Goal: Information Seeking & Learning: Compare options

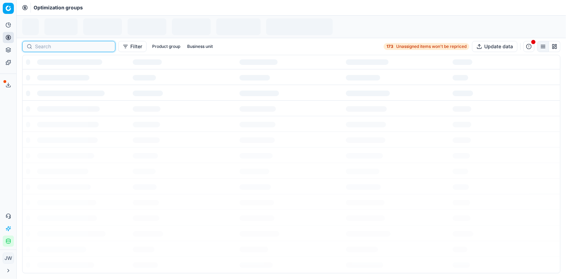
click at [47, 46] on input at bounding box center [73, 46] width 76 height 7
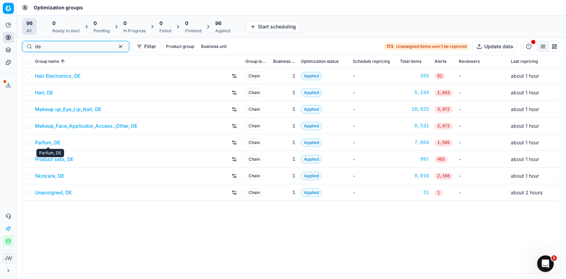
type input "de"
click at [48, 142] on link "Parfum, DE" at bounding box center [47, 142] width 25 height 7
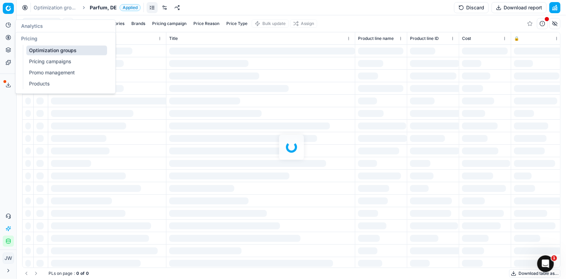
click at [7, 38] on icon at bounding box center [9, 38] width 6 height 6
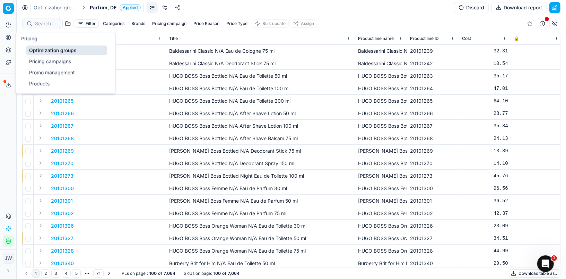
click at [30, 50] on link "Optimization groups" at bounding box center [66, 50] width 81 height 10
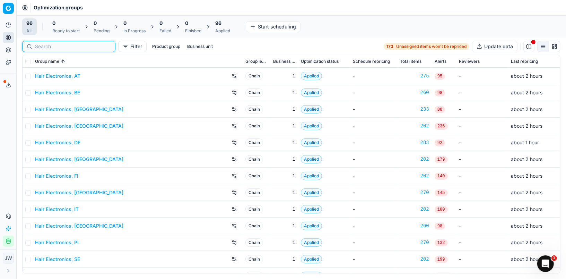
click at [45, 45] on input at bounding box center [73, 46] width 76 height 7
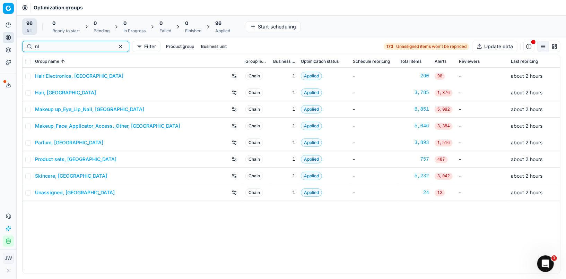
type input "nl"
click at [48, 143] on link "Parfum, [GEOGRAPHIC_DATA]" at bounding box center [69, 142] width 68 height 7
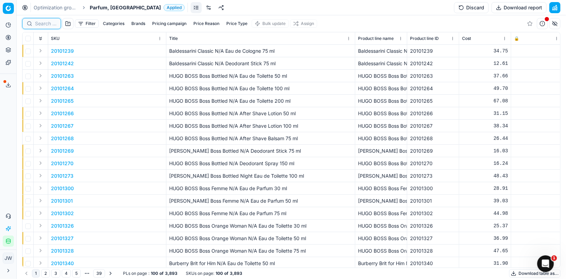
click at [45, 24] on input at bounding box center [45, 23] width 21 height 7
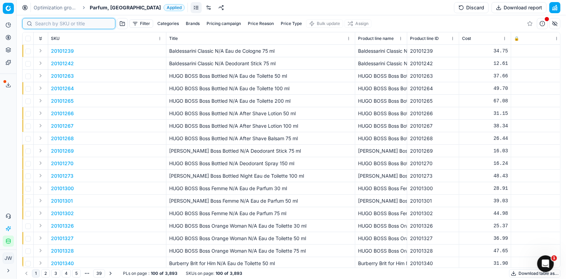
paste input "80059724-100"
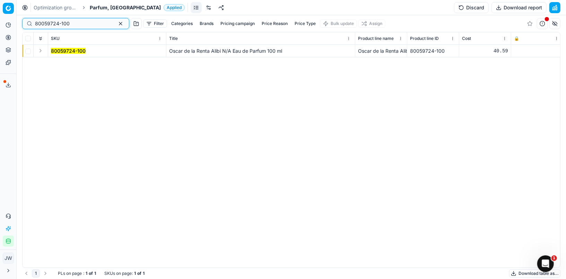
type input "80059724-100"
click at [40, 52] on button "Expand" at bounding box center [40, 50] width 8 height 8
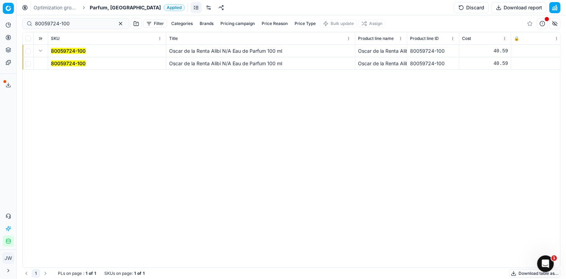
click at [59, 64] on mark "80059724-100" at bounding box center [68, 63] width 35 height 6
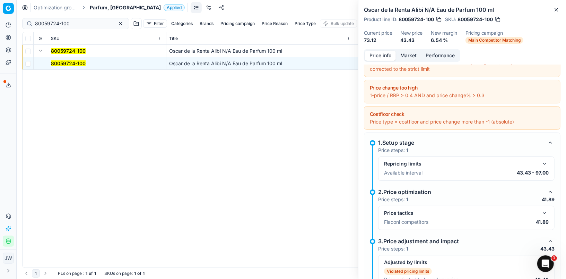
scroll to position [26, 0]
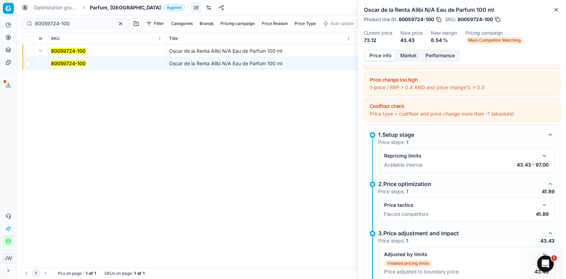
click at [547, 204] on button "button" at bounding box center [544, 205] width 8 height 8
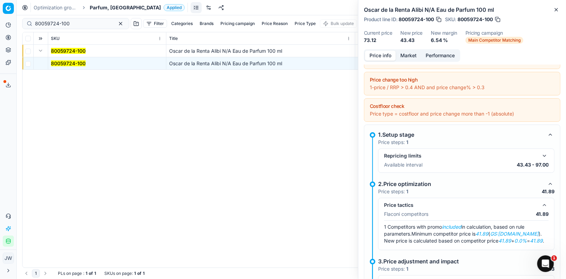
click at [410, 59] on button "Market" at bounding box center [408, 56] width 25 height 10
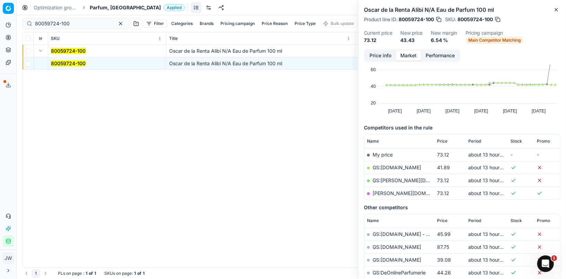
scroll to position [35, 0]
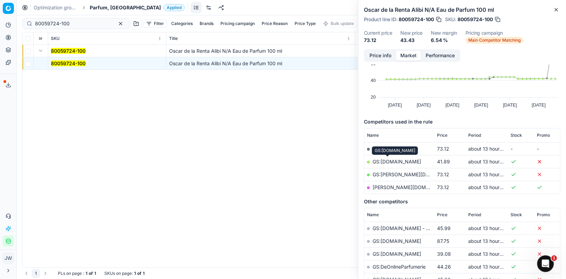
click at [394, 159] on link "GS:[DOMAIN_NAME]" at bounding box center [397, 161] width 49 height 6
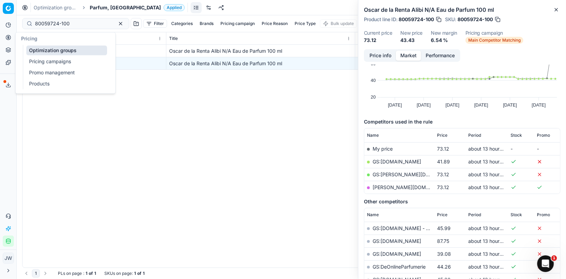
click at [11, 40] on button "Pricing" at bounding box center [8, 37] width 11 height 11
click at [47, 47] on link "Optimization groups" at bounding box center [66, 50] width 81 height 10
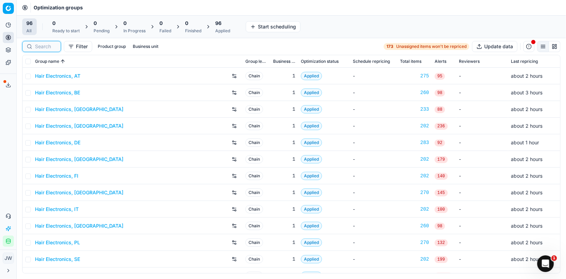
click at [48, 47] on input at bounding box center [45, 46] width 21 height 7
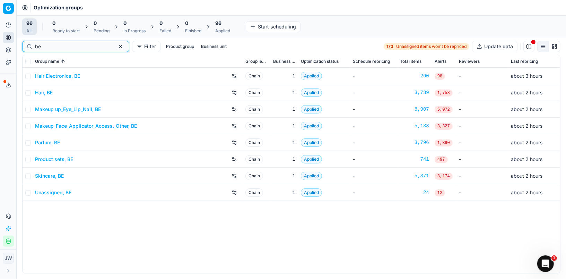
type input "be"
click at [55, 144] on link "Parfum, BE" at bounding box center [47, 142] width 25 height 7
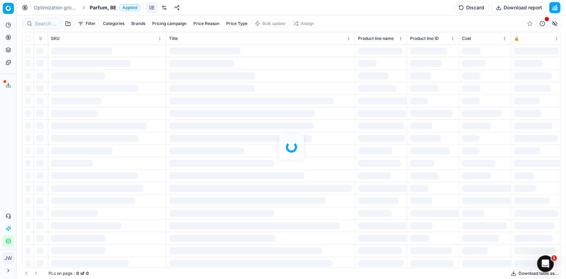
click at [49, 20] on div at bounding box center [291, 146] width 549 height 263
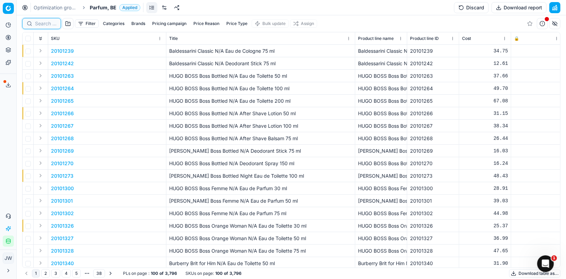
click at [38, 21] on input at bounding box center [45, 23] width 21 height 7
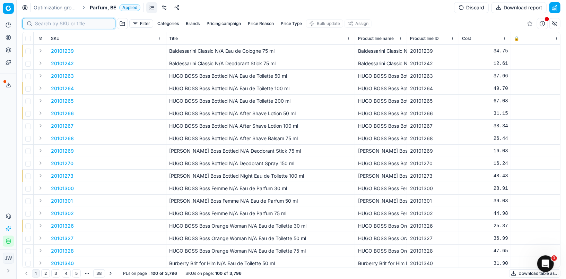
paste input "80015620-170"
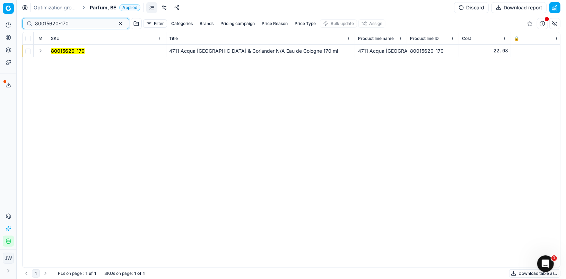
type input "80015620-170"
click at [39, 49] on button "Expand" at bounding box center [40, 50] width 8 height 8
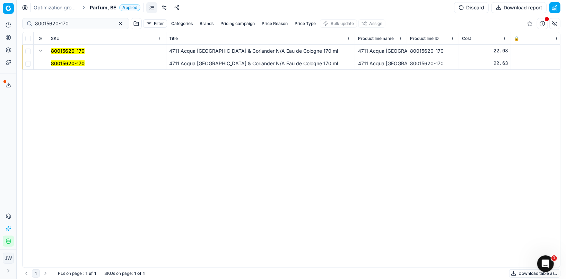
click at [65, 62] on mark "80015620-170" at bounding box center [68, 63] width 34 height 6
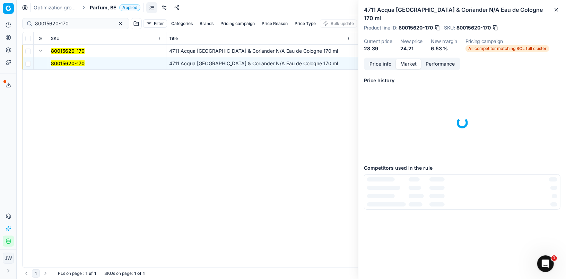
click at [410, 64] on button "Market" at bounding box center [408, 64] width 25 height 10
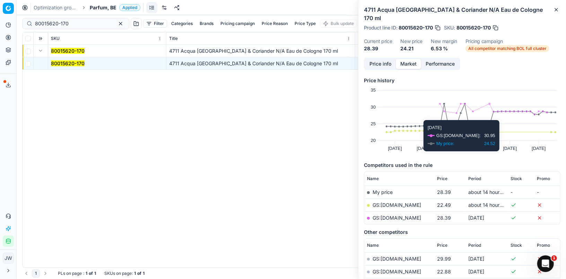
scroll to position [13, 0]
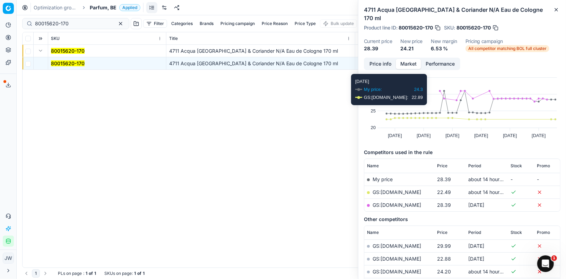
click at [386, 63] on button "Price info" at bounding box center [380, 64] width 31 height 10
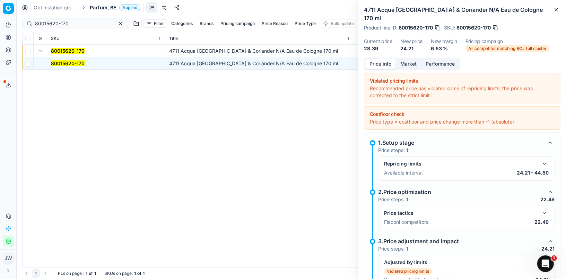
click at [542, 211] on button "button" at bounding box center [544, 213] width 8 height 8
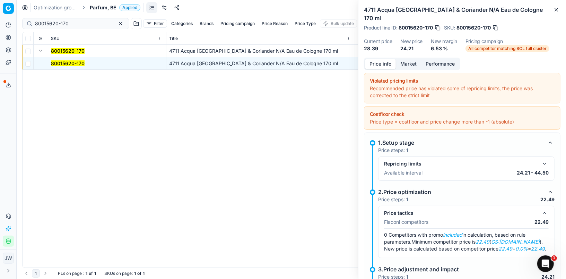
click at [418, 63] on button "Market" at bounding box center [408, 64] width 25 height 10
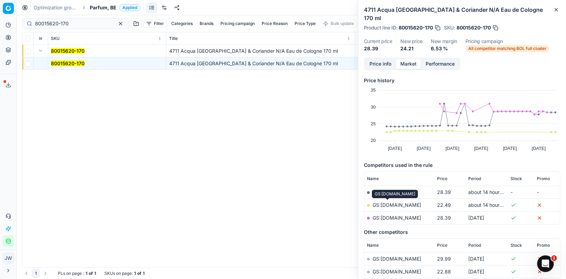
click at [395, 204] on link "GS:[DOMAIN_NAME]" at bounding box center [397, 205] width 49 height 6
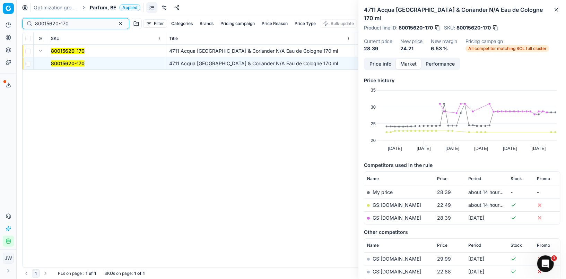
click at [86, 23] on input "80015620-170" at bounding box center [73, 23] width 76 height 7
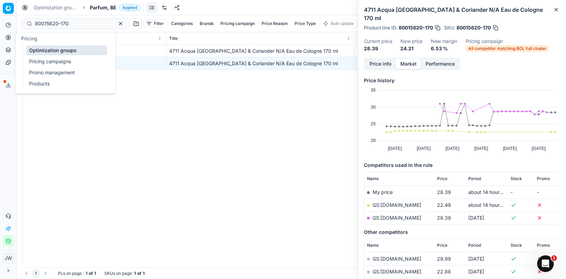
click at [10, 37] on icon at bounding box center [9, 38] width 6 height 6
click at [35, 46] on link "Optimization groups" at bounding box center [66, 50] width 81 height 10
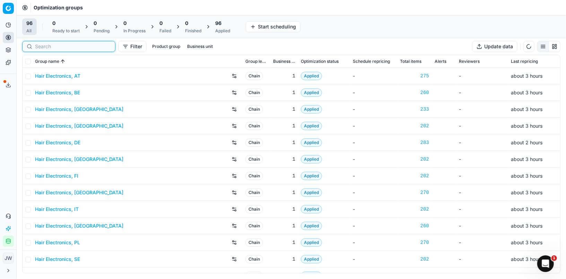
click at [38, 47] on input at bounding box center [73, 46] width 76 height 7
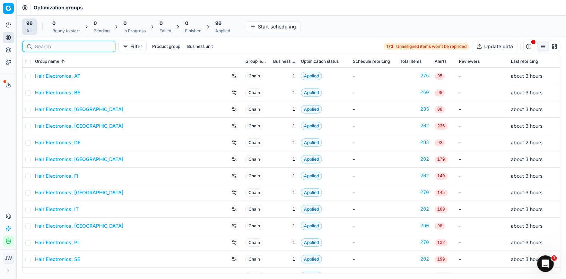
type input "n"
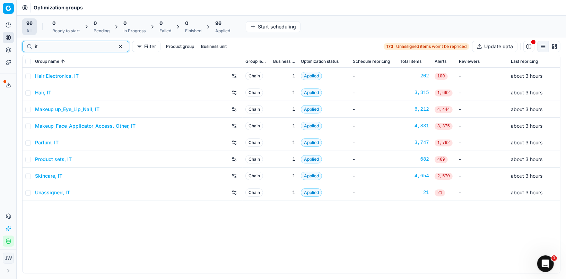
type input "it"
click at [53, 142] on link "Parfum, IT" at bounding box center [47, 142] width 24 height 7
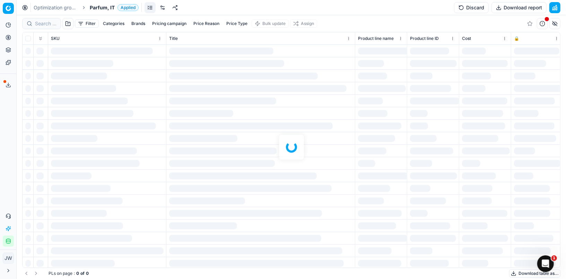
click at [44, 22] on div "Filter Categories Brands Pricing campaign Price Reason Price Type Bulk update A…" at bounding box center [291, 146] width 549 height 263
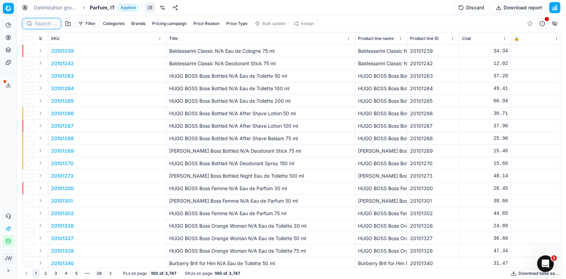
click at [44, 22] on input at bounding box center [45, 23] width 21 height 7
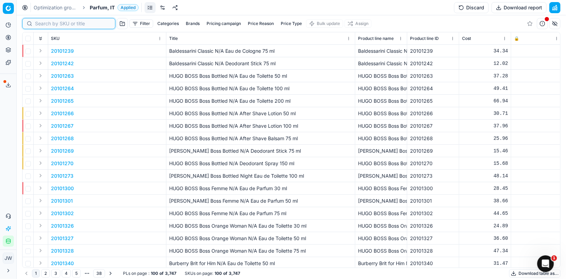
paste input "90000514-0000665"
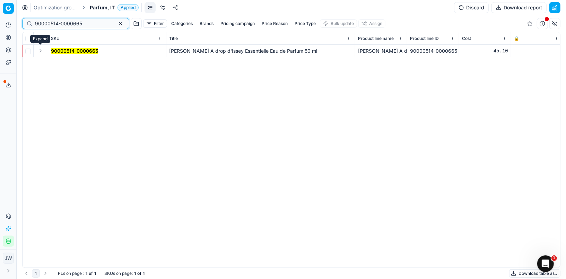
type input "90000514-0000665"
click at [41, 48] on button "Expand" at bounding box center [40, 50] width 8 height 8
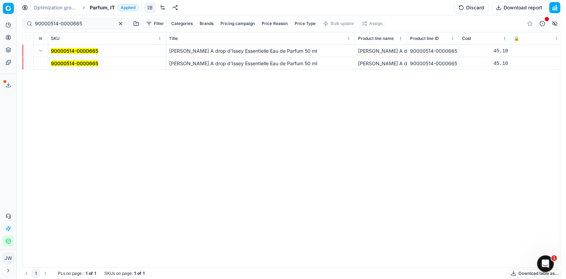
click at [72, 72] on div "90000514-0000665 [PERSON_NAME] A drop d'Issey Essentielle Eau de Parfum 50 ml […" at bounding box center [291, 156] width 537 height 222
click at [72, 67] on td "90000514-0000665" at bounding box center [107, 63] width 118 height 12
click at [73, 64] on mark "90000514-0000665" at bounding box center [74, 63] width 47 height 6
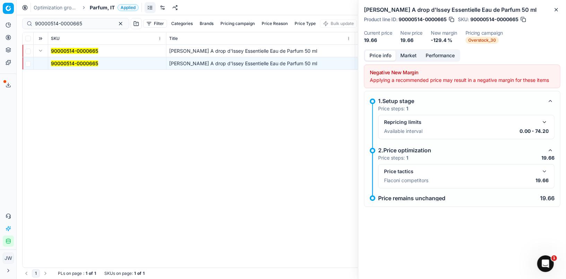
click at [547, 166] on div "Price tactics Flaconi competitors 19.66" at bounding box center [466, 176] width 176 height 24
click at [546, 168] on button "button" at bounding box center [544, 171] width 8 height 8
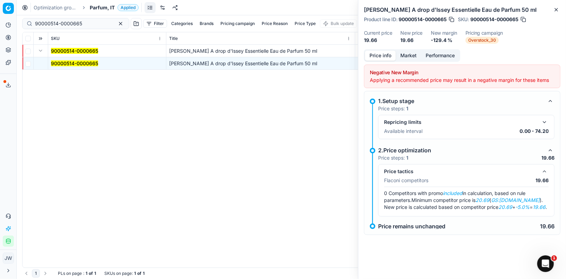
click at [408, 52] on button "Market" at bounding box center [408, 56] width 25 height 10
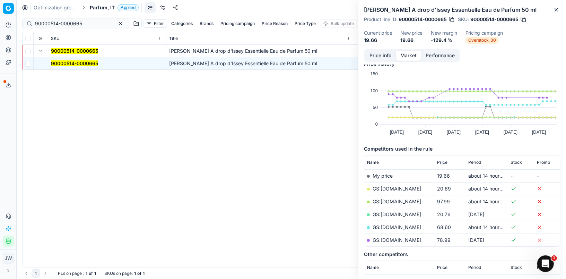
scroll to position [9, 0]
click at [387, 187] on link "GS:[DOMAIN_NAME]" at bounding box center [397, 187] width 49 height 6
click at [384, 51] on button "Price info" at bounding box center [380, 56] width 31 height 10
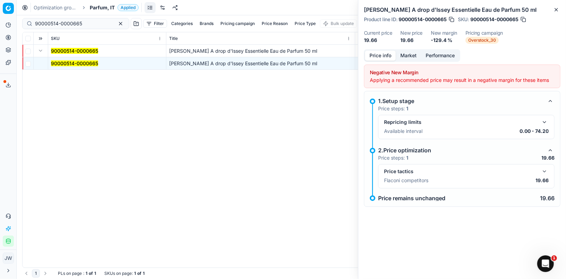
click at [546, 167] on button "button" at bounding box center [544, 171] width 8 height 8
